Goal: Information Seeking & Learning: Check status

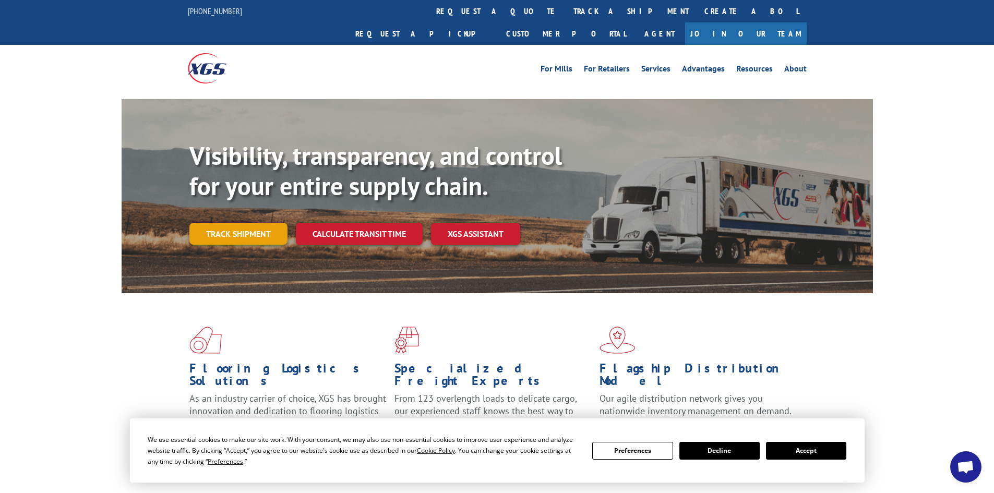
click at [250, 223] on link "Track shipment" at bounding box center [238, 234] width 98 height 22
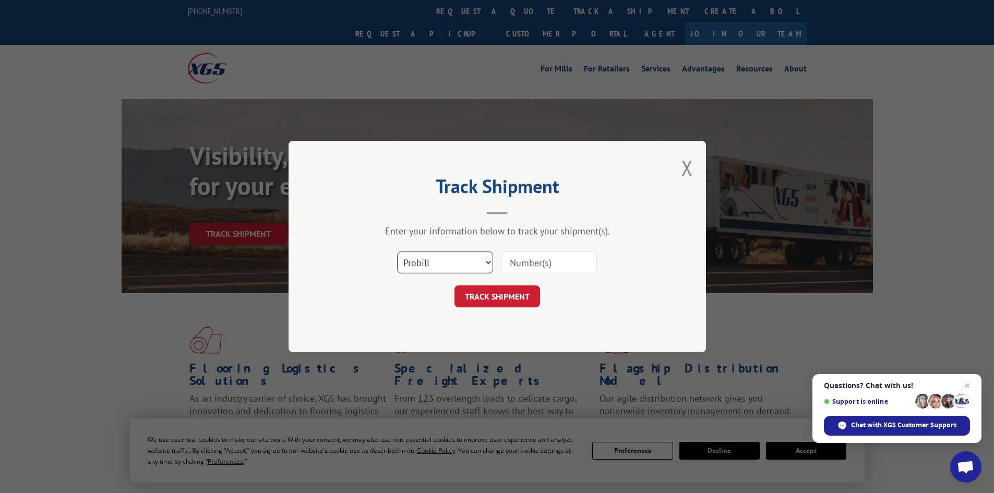
click at [418, 264] on select "Select category... Probill BOL PO" at bounding box center [445, 262] width 96 height 22
select select "bol"
click at [397, 251] on select "Select category... Probill BOL PO" at bounding box center [445, 262] width 96 height 22
click at [553, 261] on input at bounding box center [549, 262] width 96 height 22
paste input "445739"
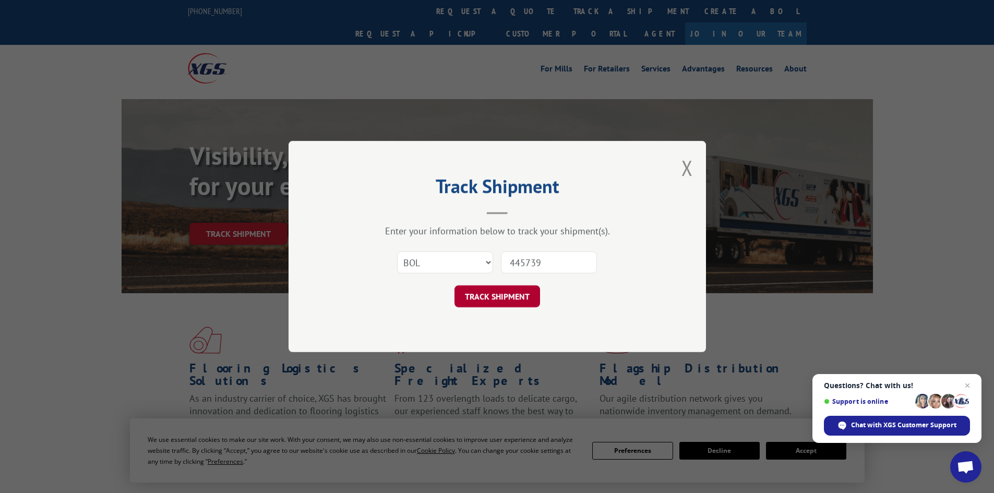
type input "445739"
click at [515, 293] on button "TRACK SHIPMENT" at bounding box center [497, 296] width 86 height 22
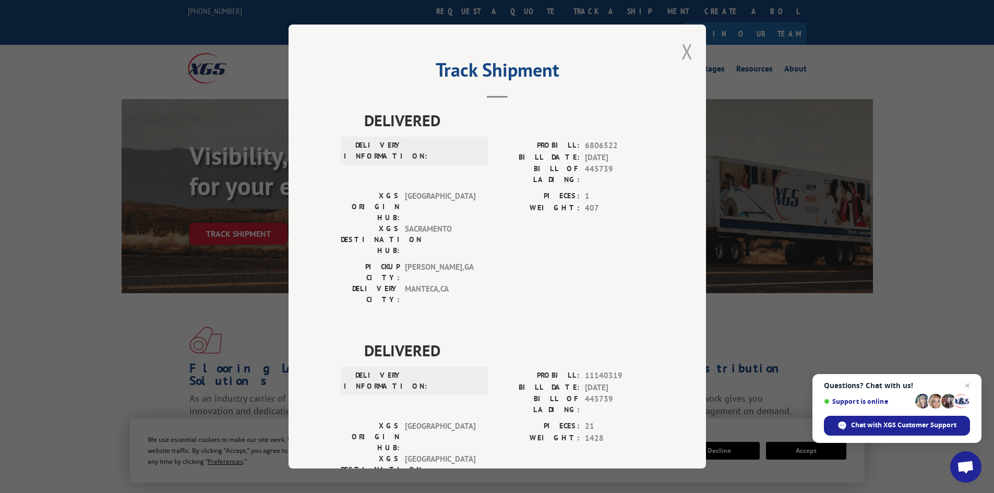
click at [681, 47] on button "Close modal" at bounding box center [686, 52] width 11 height 28
